Goal: Information Seeking & Learning: Learn about a topic

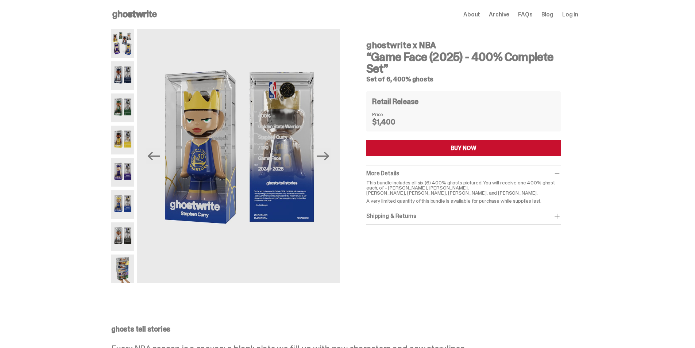
scroll to position [36, 0]
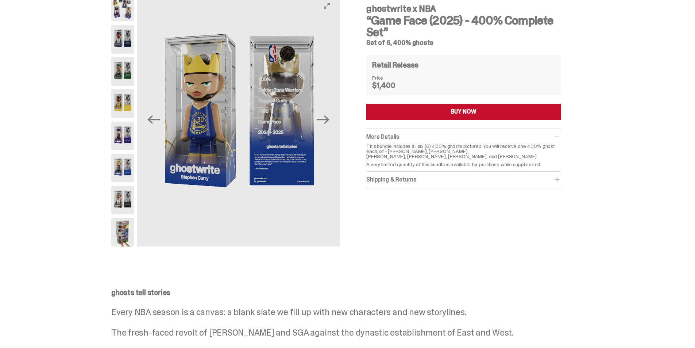
click at [292, 64] on img at bounding box center [238, 120] width 203 height 254
click at [276, 41] on img at bounding box center [238, 120] width 203 height 254
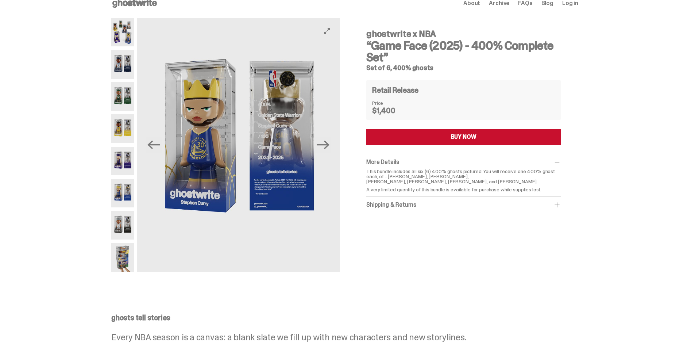
scroll to position [0, 0]
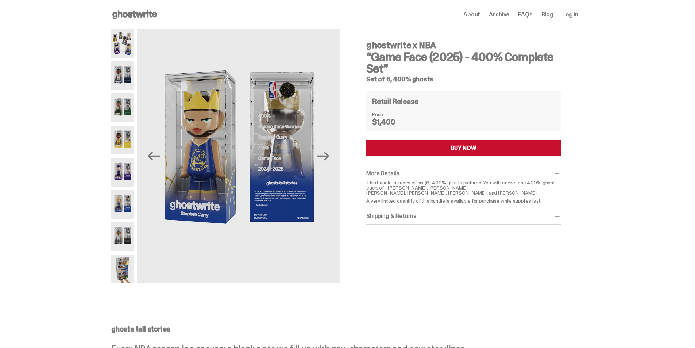
click at [128, 73] on img at bounding box center [122, 75] width 23 height 28
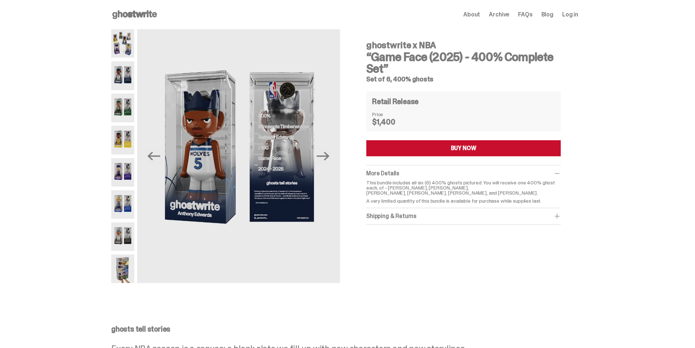
click at [128, 111] on img at bounding box center [122, 107] width 23 height 28
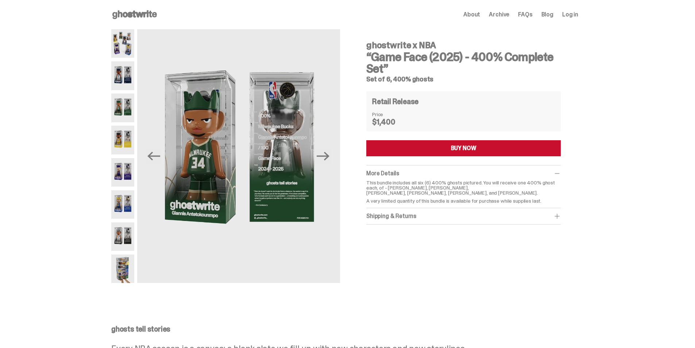
click at [126, 142] on img at bounding box center [122, 140] width 23 height 28
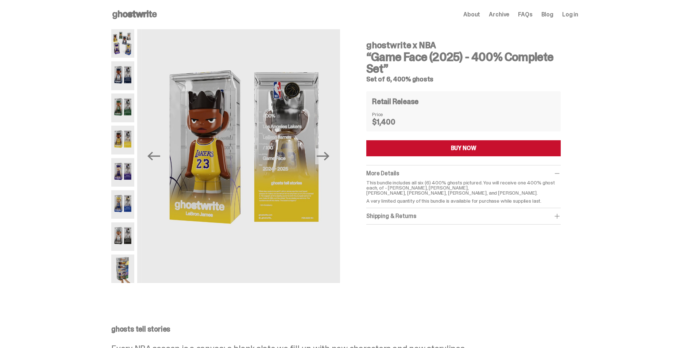
click at [127, 164] on img at bounding box center [122, 172] width 23 height 28
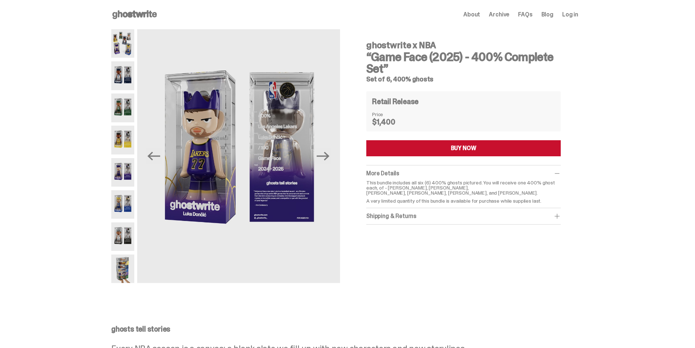
click at [127, 172] on img at bounding box center [122, 172] width 23 height 28
click at [125, 204] on img at bounding box center [122, 204] width 23 height 28
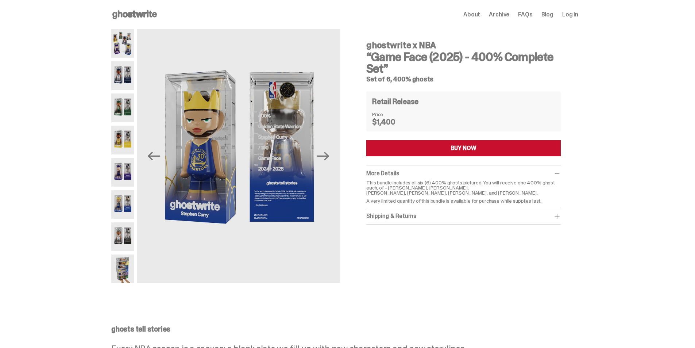
click at [126, 232] on img at bounding box center [122, 236] width 23 height 28
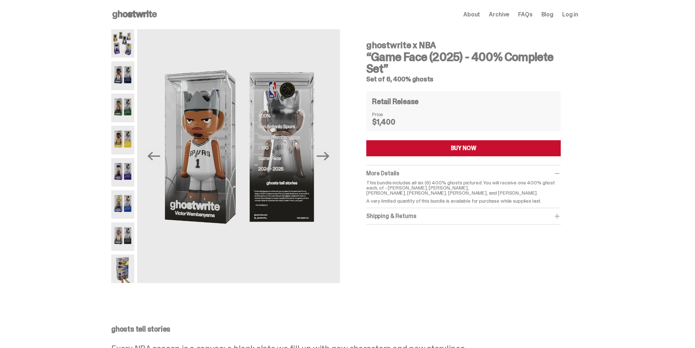
click at [128, 273] on img at bounding box center [122, 268] width 23 height 28
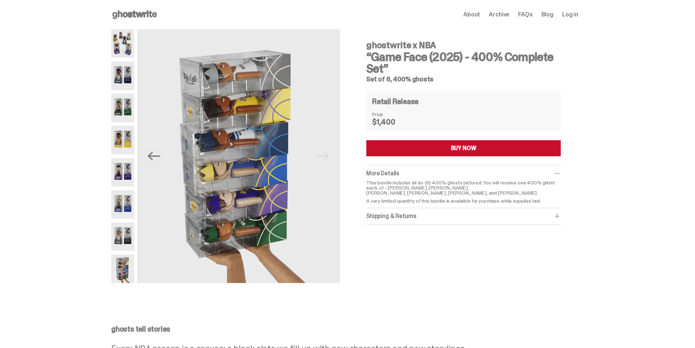
click at [128, 202] on img at bounding box center [122, 204] width 23 height 28
